Goal: Find specific page/section: Find specific page/section

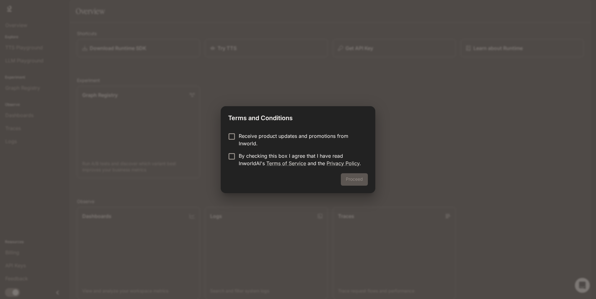
click at [236, 144] on label "Receive product updates and promotions from Inworld." at bounding box center [294, 139] width 138 height 15
click at [359, 178] on div "Proceed" at bounding box center [298, 183] width 155 height 20
click at [358, 181] on button "Proceed" at bounding box center [354, 179] width 27 height 12
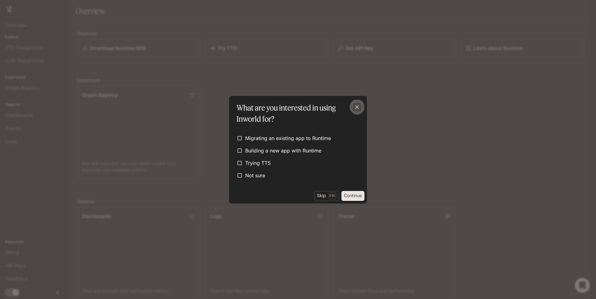
click at [361, 105] on div "button" at bounding box center [357, 107] width 10 height 10
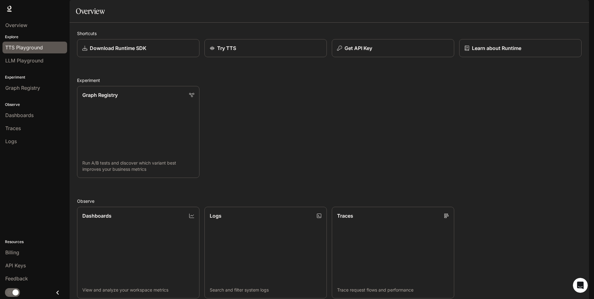
click at [21, 48] on span "TTS Playground" at bounding box center [24, 47] width 38 height 7
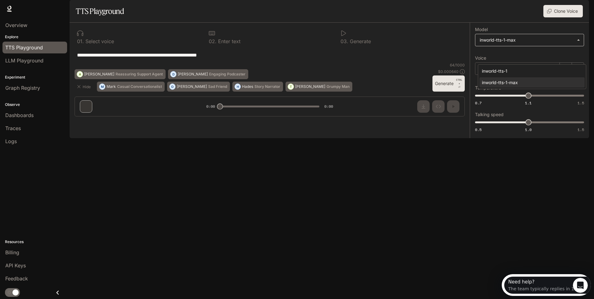
click at [535, 57] on body "**********" at bounding box center [297, 152] width 594 height 304
click at [535, 57] on div at bounding box center [298, 149] width 596 height 299
